Goal: Task Accomplishment & Management: Manage account settings

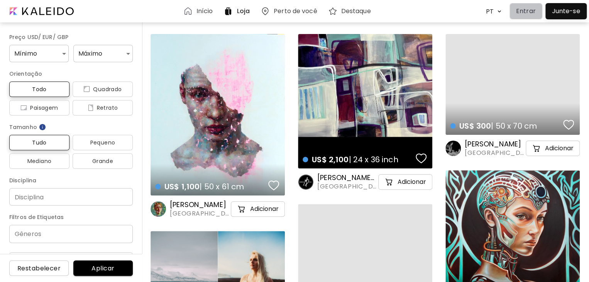
click at [529, 11] on p "Entrar" at bounding box center [526, 11] width 20 height 9
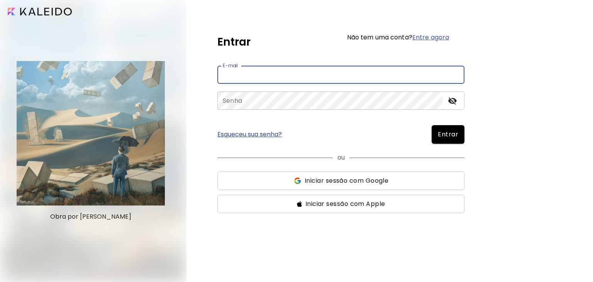
click at [264, 71] on input "email" at bounding box center [340, 75] width 247 height 18
paste input "**********"
type input "**********"
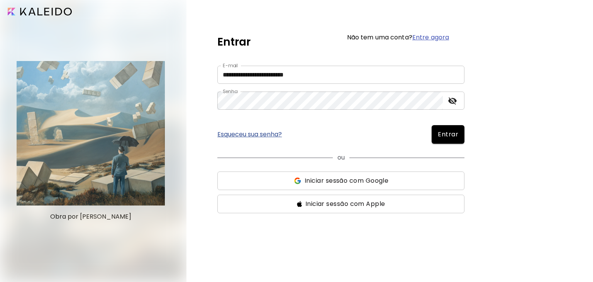
click at [448, 132] on span "Entrar" at bounding box center [448, 134] width 20 height 9
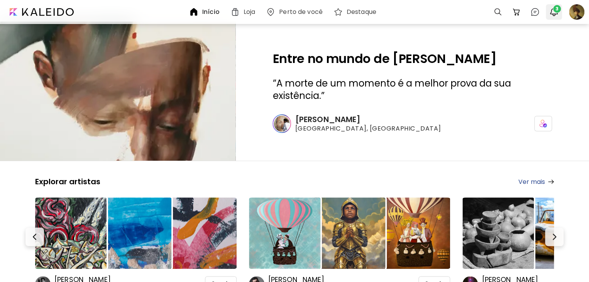
click at [554, 12] on img "button" at bounding box center [553, 11] width 9 height 9
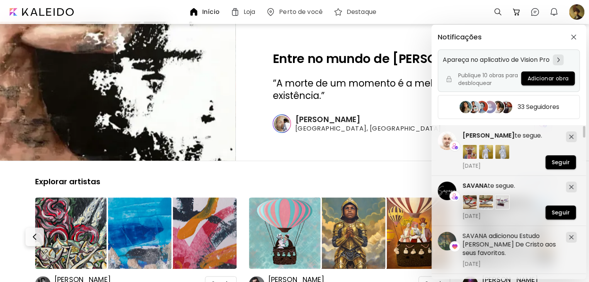
click at [497, 65] on div "Apareça no aplicativo de Vision Pro Publique 10 obras para desbloquear Adiciona…" at bounding box center [509, 70] width 142 height 42
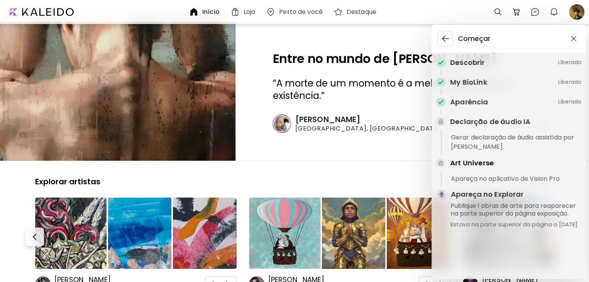
click at [580, 10] on div "Começar Descobrir Liberado My BioLink Liberado Aparência Liberado Declarção de …" at bounding box center [294, 141] width 589 height 282
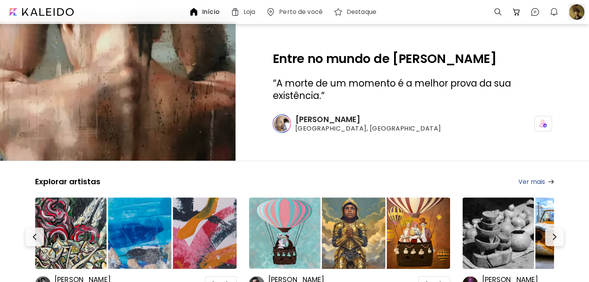
click at [575, 12] on div at bounding box center [576, 11] width 17 height 17
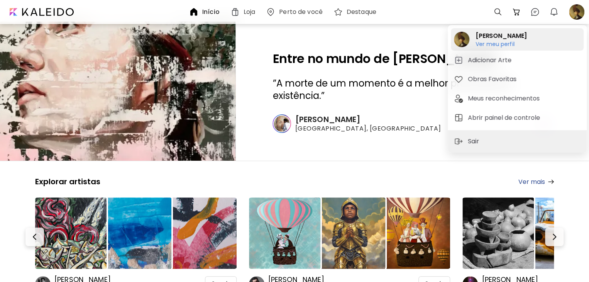
click at [491, 46] on h6 "Ver meu perfil" at bounding box center [500, 44] width 51 height 7
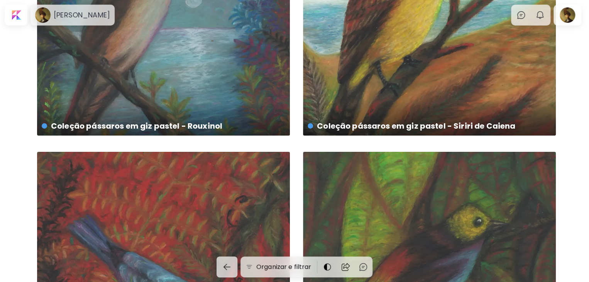
scroll to position [1232, 0]
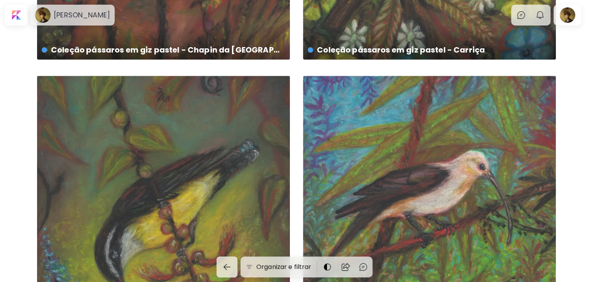
scroll to position [246, 0]
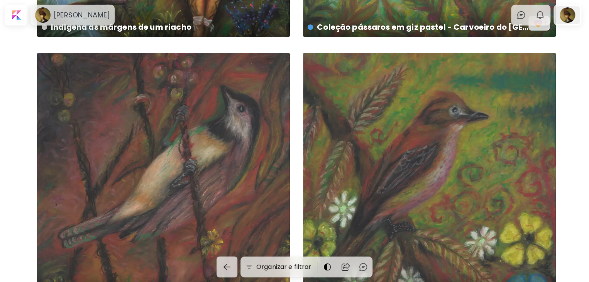
click at [568, 13] on div at bounding box center [567, 15] width 25 height 18
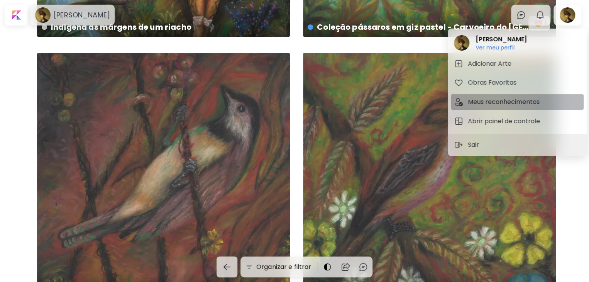
click at [491, 99] on h5 "Meus reconhecimentos" at bounding box center [505, 101] width 74 height 9
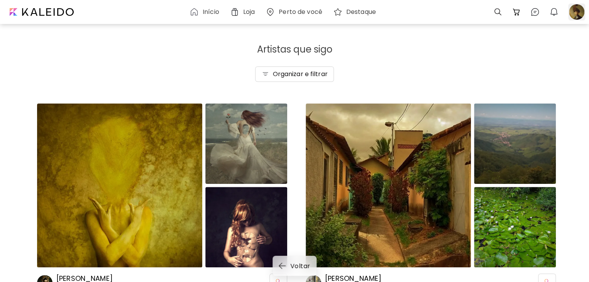
click at [570, 10] on div at bounding box center [576, 11] width 17 height 17
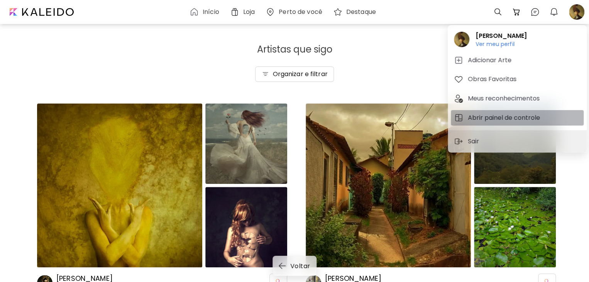
click at [493, 122] on h5 "Abrir painel de controle" at bounding box center [505, 117] width 74 height 9
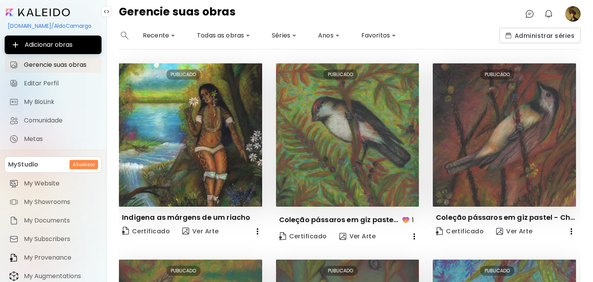
click at [569, 14] on image at bounding box center [572, 13] width 15 height 15
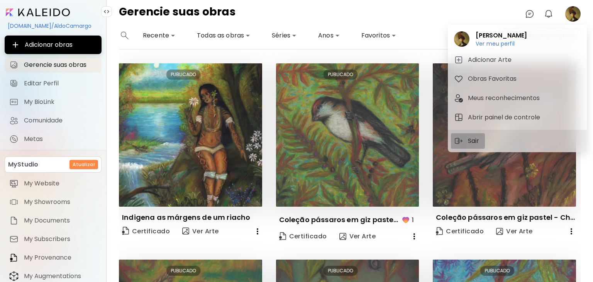
click at [472, 141] on p "Sair" at bounding box center [475, 140] width 14 height 9
